Goal: Information Seeking & Learning: Find specific page/section

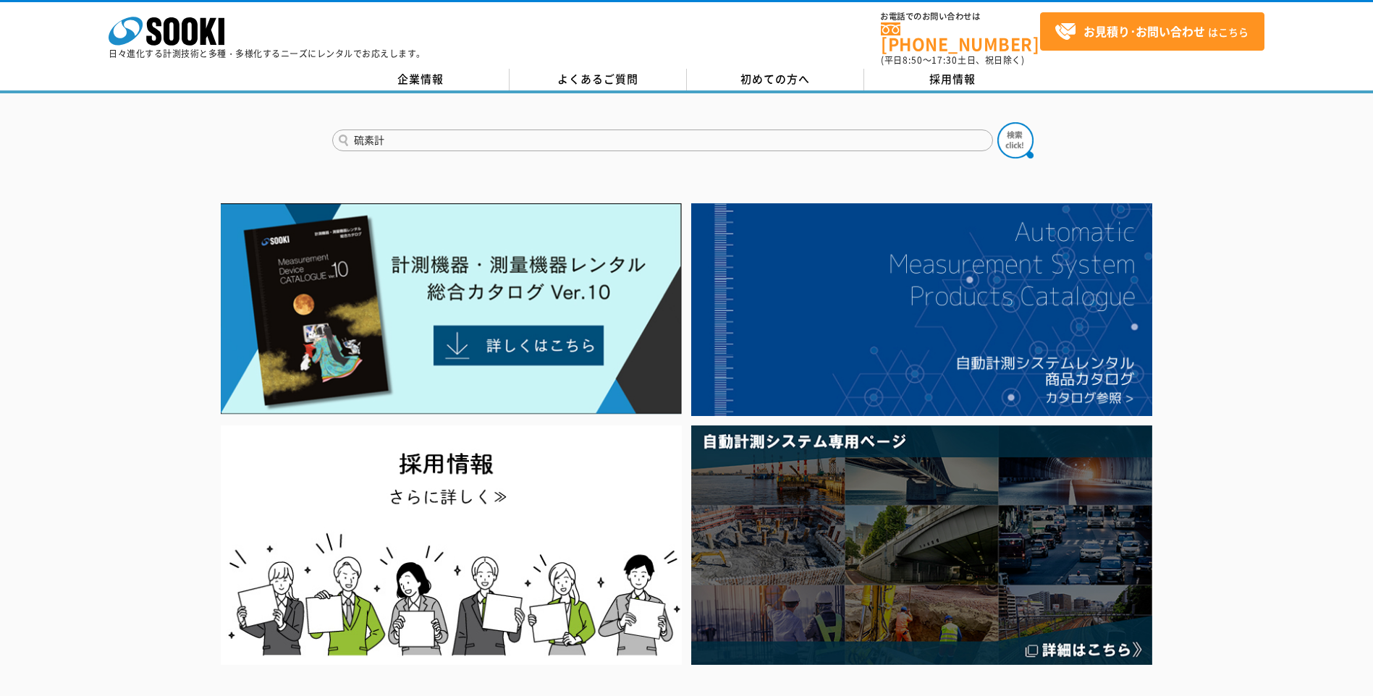
type input "硫素計"
click at [997, 122] on button at bounding box center [1015, 140] width 36 height 36
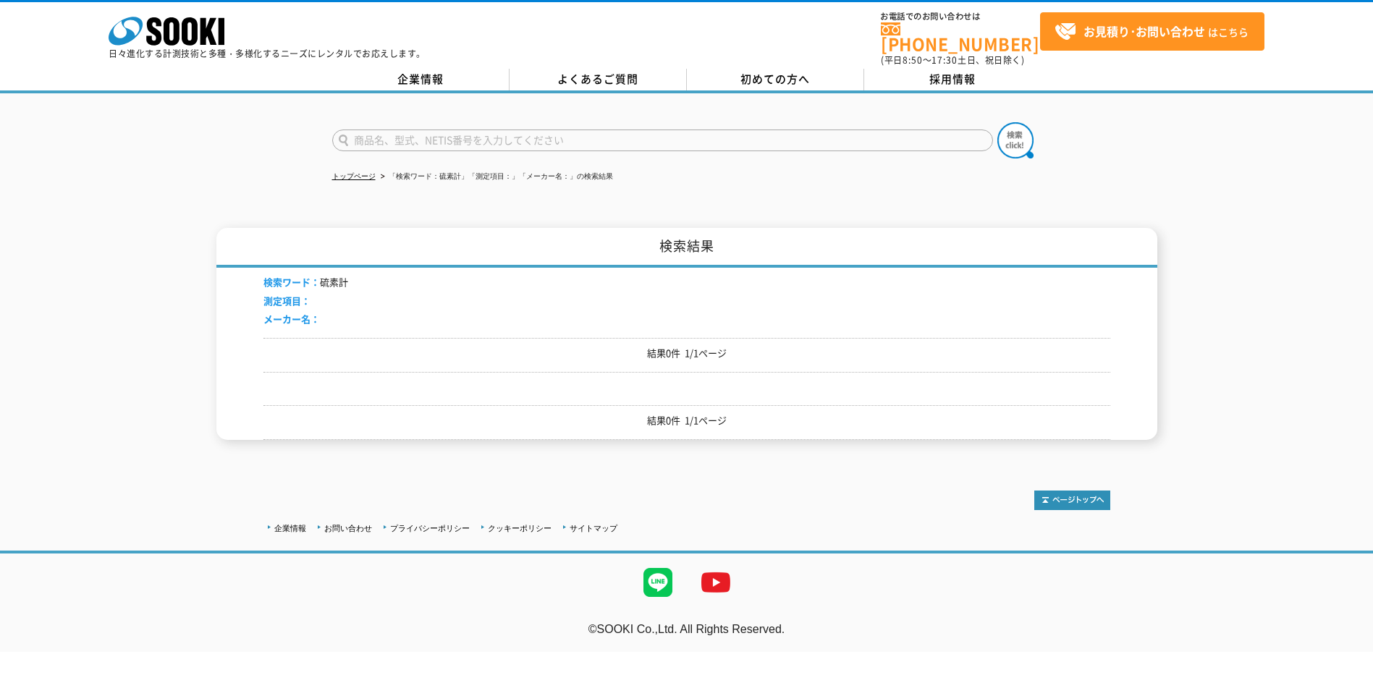
click at [361, 130] on input "text" at bounding box center [662, 141] width 661 height 22
type input "龍"
type input "硫化水素計"
click at [997, 122] on button at bounding box center [1015, 140] width 36 height 36
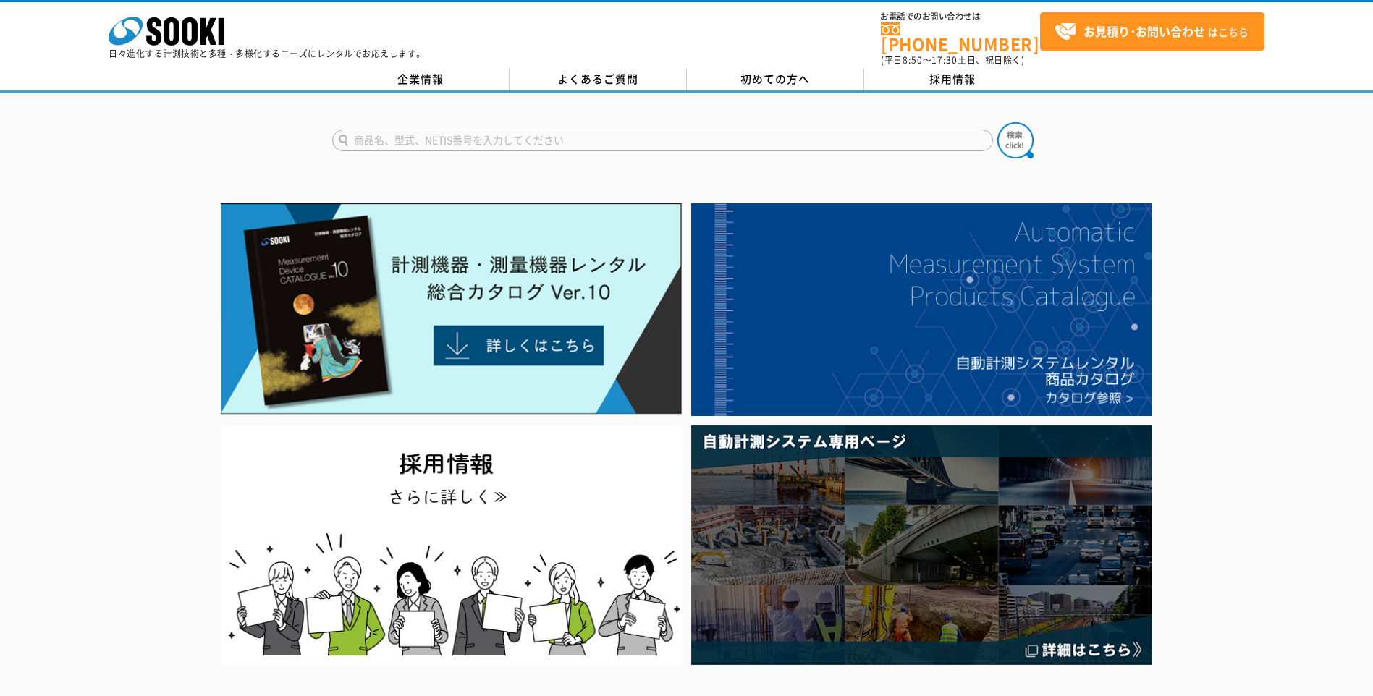
drag, startPoint x: 80, startPoint y: 211, endPoint x: 160, endPoint y: 202, distance: 80.1
click at [80, 211] on div at bounding box center [686, 433] width 1373 height 471
